Goal: Task Accomplishment & Management: Use online tool/utility

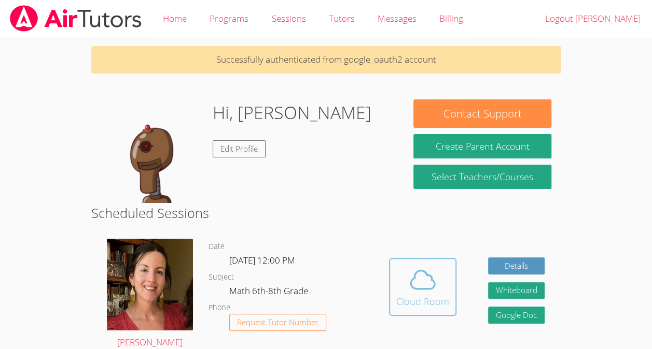
click at [413, 295] on div "Cloud Room" at bounding box center [422, 301] width 53 height 15
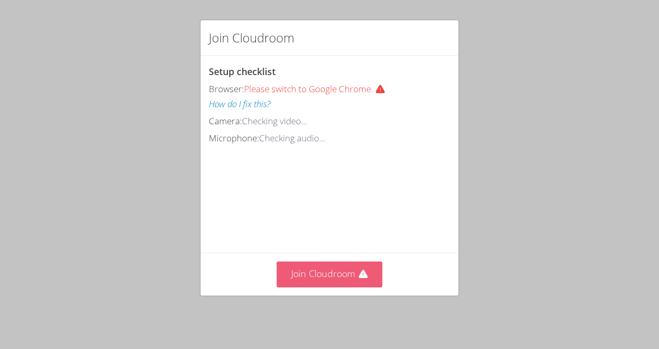
click at [330, 276] on button "Join Cloudroom" at bounding box center [330, 274] width 106 height 25
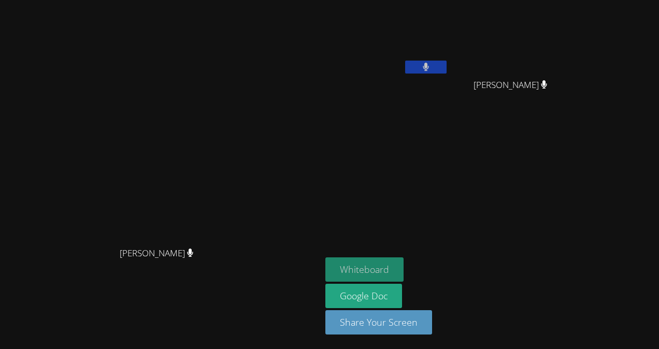
click at [404, 260] on button "Whiteboard" at bounding box center [365, 270] width 78 height 24
click at [326, 258] on button "Whiteboard" at bounding box center [365, 270] width 78 height 24
